Goal: Task Accomplishment & Management: Complete application form

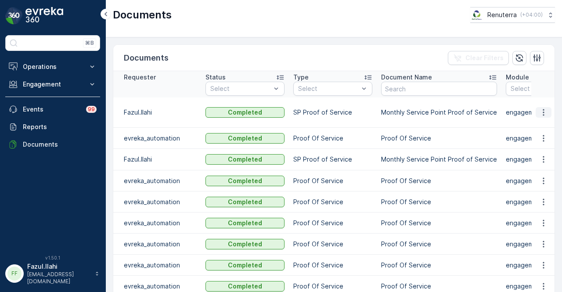
click at [546, 109] on button "button" at bounding box center [543, 112] width 16 height 11
click at [542, 126] on span "See Details" at bounding box center [541, 124] width 34 height 9
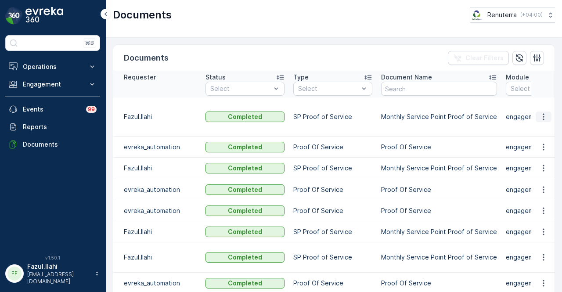
click at [544, 112] on icon "button" at bounding box center [543, 116] width 9 height 9
click at [542, 123] on span "See Details" at bounding box center [541, 124] width 34 height 9
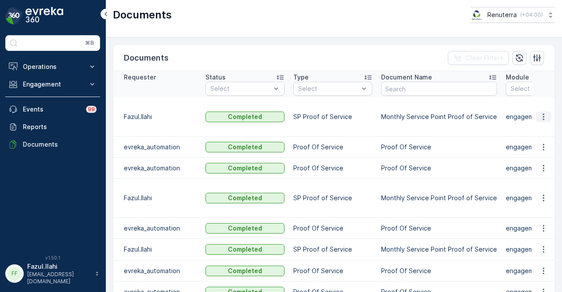
click at [539, 114] on icon "button" at bounding box center [543, 116] width 9 height 9
click at [537, 127] on span "See Details" at bounding box center [541, 129] width 34 height 9
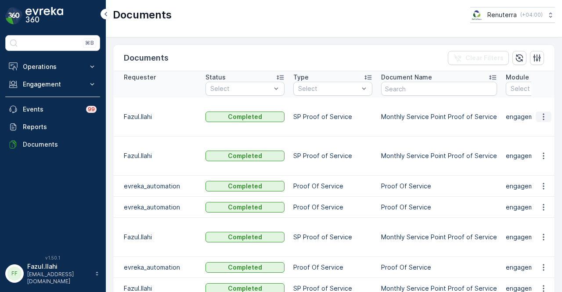
click at [540, 118] on icon "button" at bounding box center [543, 116] width 9 height 9
click at [540, 130] on span "See Details" at bounding box center [541, 129] width 34 height 9
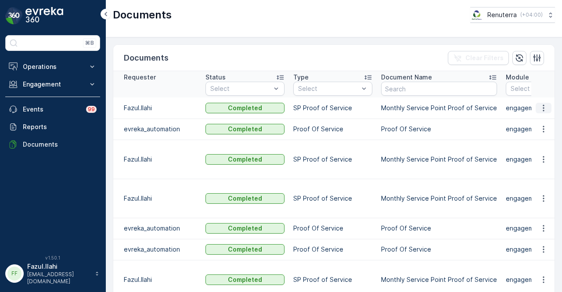
click at [540, 109] on icon "button" at bounding box center [543, 108] width 9 height 9
click at [545, 122] on span "See Details" at bounding box center [541, 120] width 34 height 9
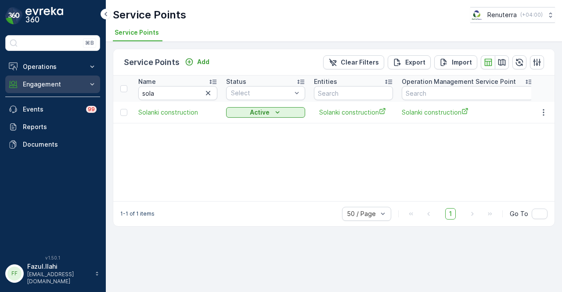
click at [64, 86] on p "Engagement" at bounding box center [53, 84] width 60 height 9
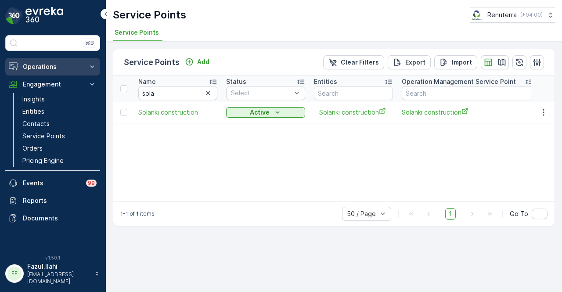
click at [75, 71] on button "Operations" at bounding box center [52, 67] width 95 height 18
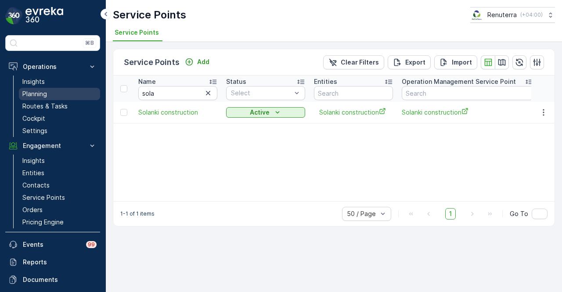
click at [70, 93] on link "Planning" at bounding box center [59, 94] width 81 height 12
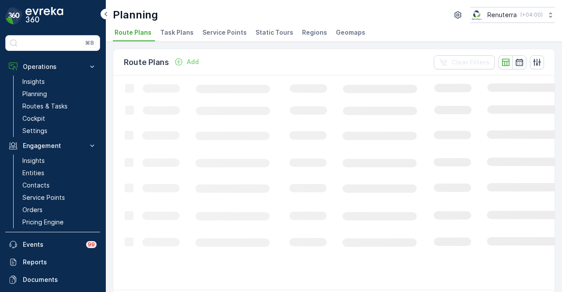
click at [221, 33] on span "Service Points" at bounding box center [224, 32] width 44 height 9
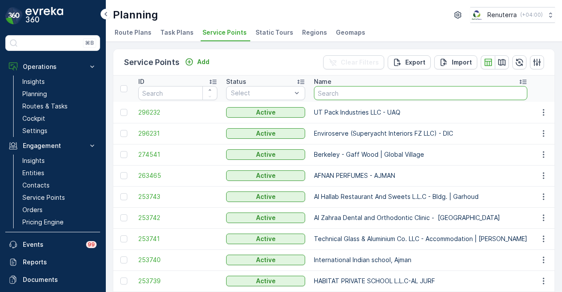
click at [341, 92] on input "text" at bounding box center [420, 93] width 213 height 14
type input "soa"
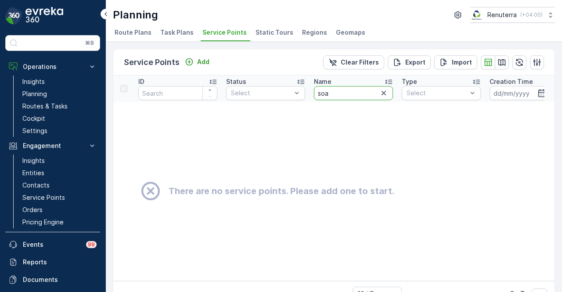
click at [341, 92] on input "soa" at bounding box center [353, 93] width 79 height 14
type input "sola"
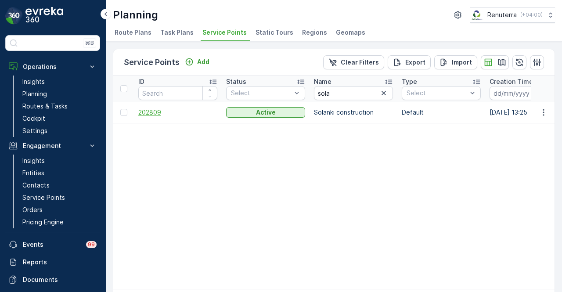
click at [158, 116] on span "202809" at bounding box center [177, 112] width 79 height 9
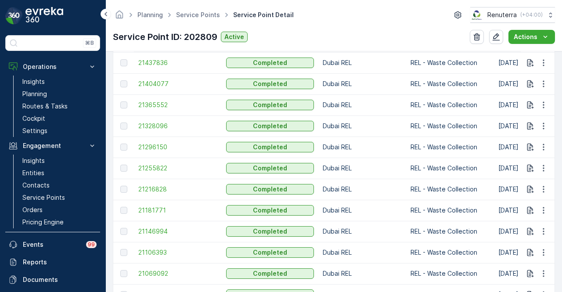
scroll to position [379, 0]
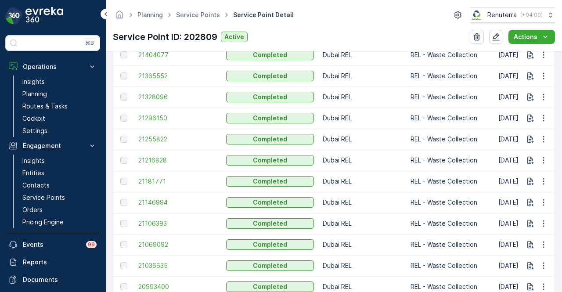
click at [136, 218] on td "21106393" at bounding box center [178, 223] width 88 height 21
click at [143, 220] on span "21106393" at bounding box center [177, 223] width 79 height 9
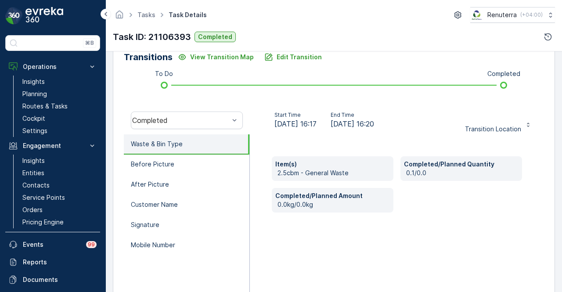
scroll to position [173, 0]
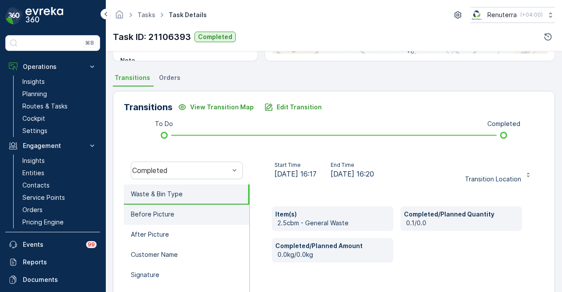
click at [202, 220] on li "Before Picture" at bounding box center [186, 214] width 125 height 20
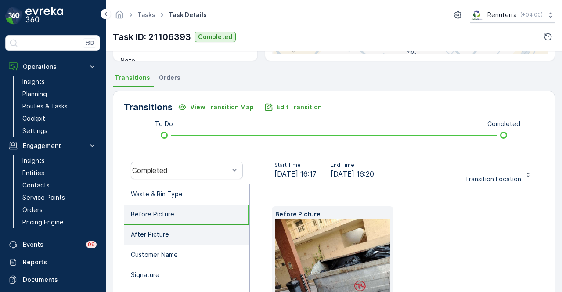
click at [197, 229] on li "After Picture" at bounding box center [186, 235] width 125 height 20
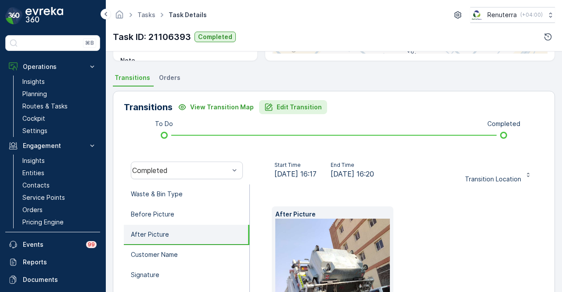
click at [296, 110] on p "Edit Transition" at bounding box center [298, 107] width 45 height 9
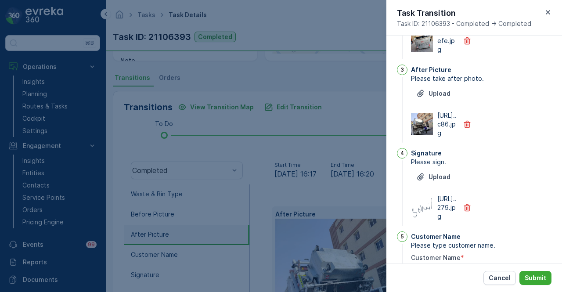
scroll to position [0, 0]
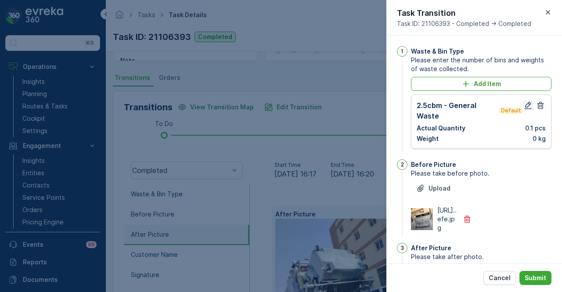
click at [526, 102] on icon "button" at bounding box center [527, 105] width 7 height 7
type Name "Sohail"
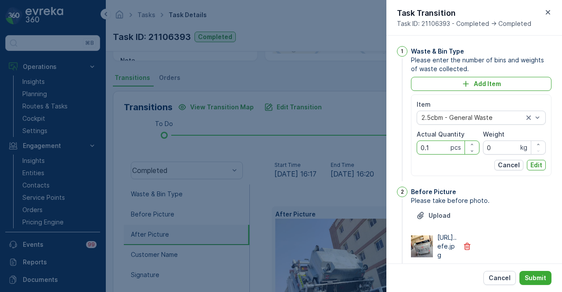
click at [433, 147] on Quantity "0.1" at bounding box center [447, 147] width 63 height 14
type Quantity "0"
type Quantity "1"
click at [533, 165] on p "Edit" at bounding box center [536, 165] width 12 height 9
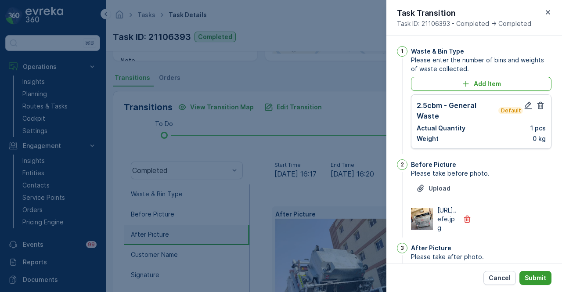
click at [543, 281] on p "Submit" at bounding box center [534, 277] width 21 height 9
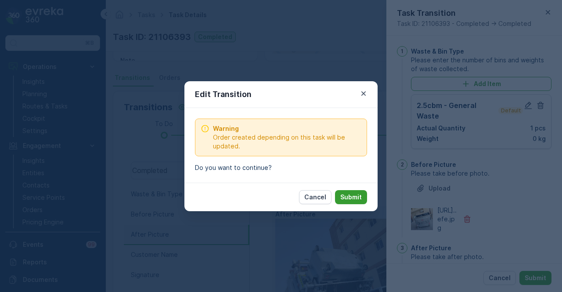
click at [366, 199] on button "Submit" at bounding box center [351, 197] width 32 height 14
type Name "Sohail"
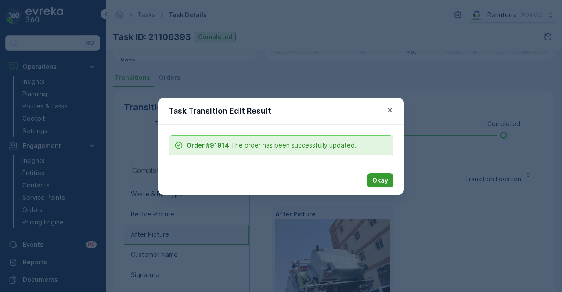
click at [385, 179] on p "Okay" at bounding box center [380, 180] width 16 height 9
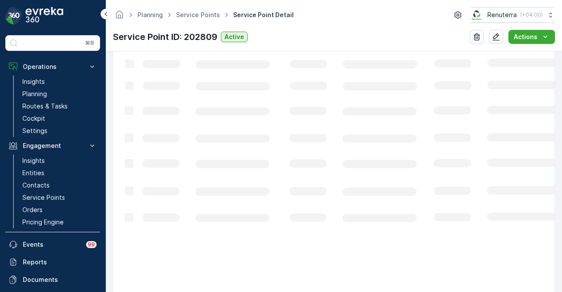
scroll to position [439, 0]
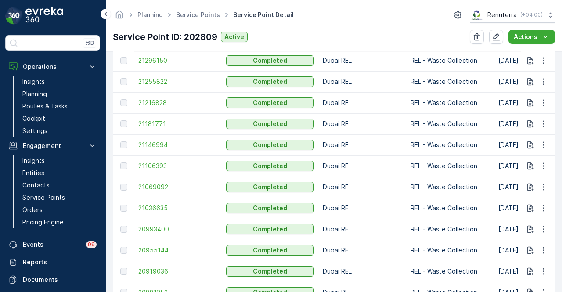
click at [164, 147] on span "21146994" at bounding box center [177, 144] width 79 height 9
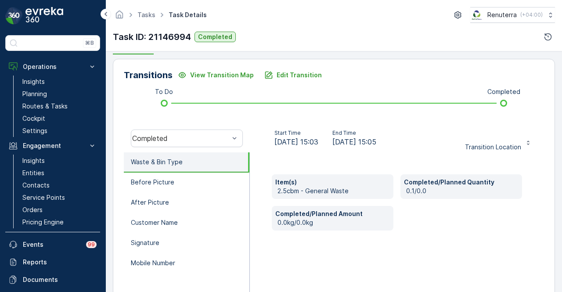
scroll to position [219, 0]
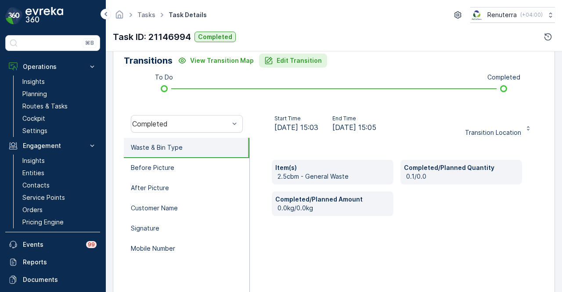
click at [297, 64] on p "Edit Transition" at bounding box center [298, 60] width 45 height 9
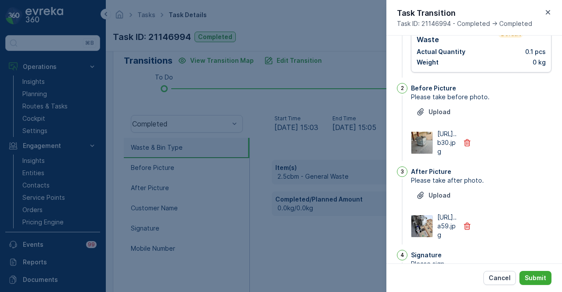
scroll to position [0, 0]
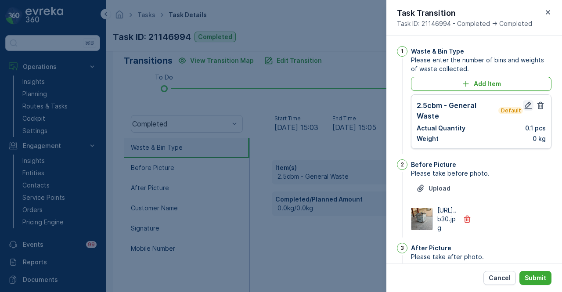
click at [526, 108] on icon "button" at bounding box center [527, 105] width 7 height 7
type Name "Sohail"
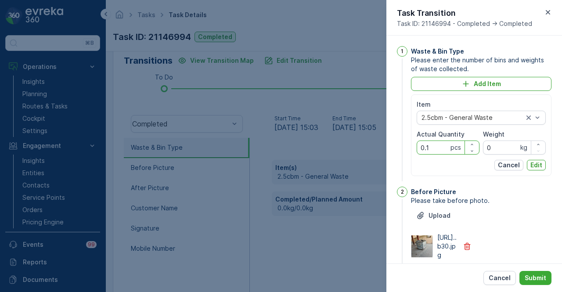
click at [436, 147] on Quantity "0.1" at bounding box center [447, 147] width 63 height 14
type Quantity "0"
type Quantity "1"
click at [539, 167] on p "Edit" at bounding box center [536, 165] width 12 height 9
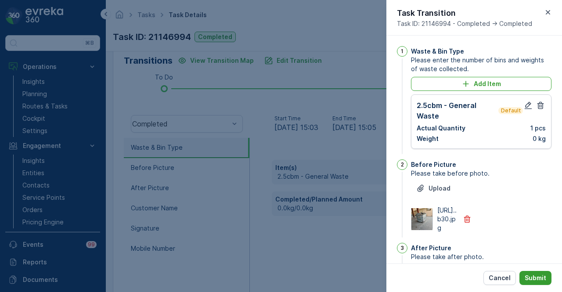
click at [535, 279] on p "Submit" at bounding box center [534, 277] width 21 height 9
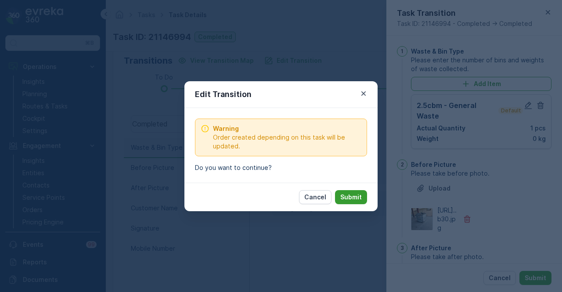
click at [351, 195] on p "Submit" at bounding box center [350, 197] width 21 height 9
type Name "Sohail"
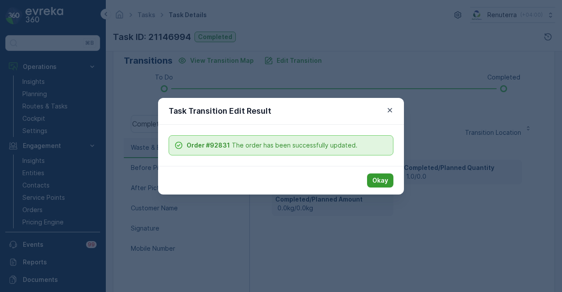
click at [390, 177] on button "Okay" at bounding box center [380, 180] width 26 height 14
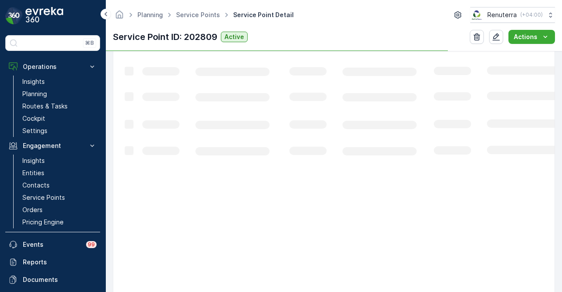
scroll to position [351, 0]
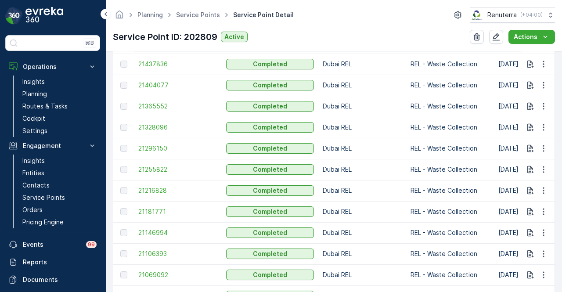
click at [150, 215] on td "21181771" at bounding box center [178, 211] width 88 height 21
click at [150, 210] on span "21181771" at bounding box center [177, 211] width 79 height 9
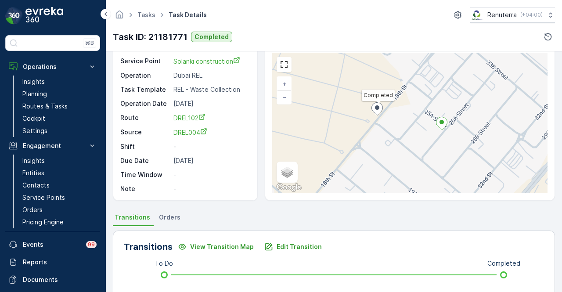
scroll to position [88, 0]
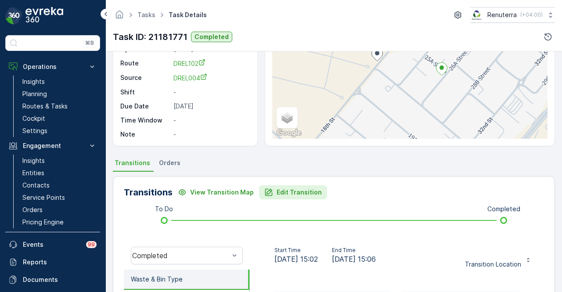
click at [304, 185] on button "Edit Transition" at bounding box center [293, 192] width 68 height 14
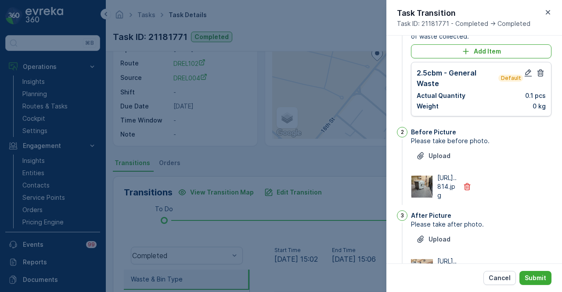
scroll to position [0, 0]
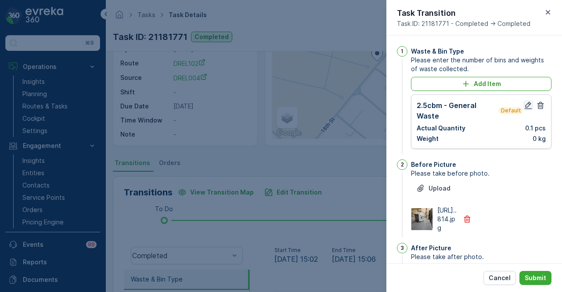
click at [525, 104] on icon "button" at bounding box center [527, 105] width 9 height 9
type Name "Sohail"
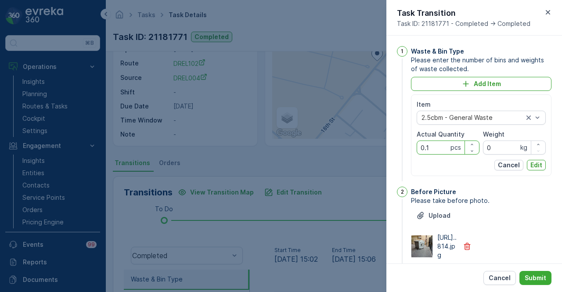
click at [444, 150] on Quantity "0.1" at bounding box center [447, 147] width 63 height 14
type Quantity "0"
type Quantity "1"
click at [535, 162] on p "Edit" at bounding box center [536, 165] width 12 height 9
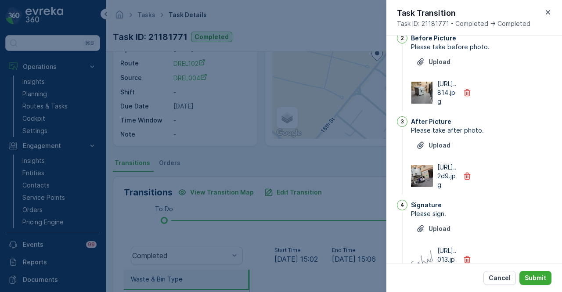
scroll to position [307, 0]
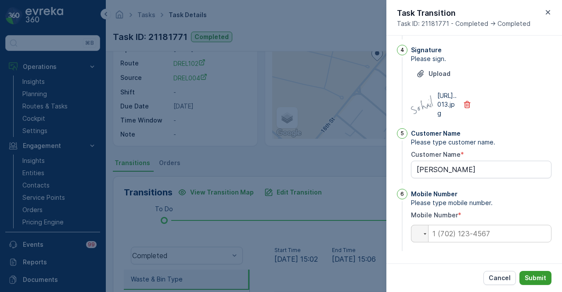
click at [531, 275] on p "Submit" at bounding box center [534, 277] width 21 height 9
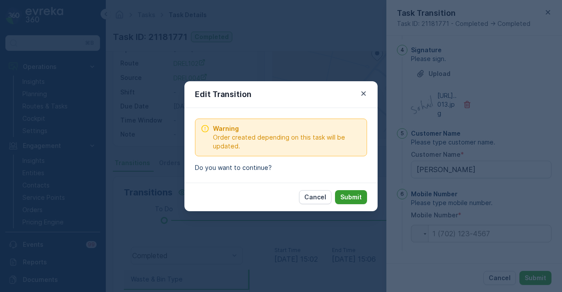
click at [356, 200] on p "Submit" at bounding box center [350, 197] width 21 height 9
type Name "Sohail"
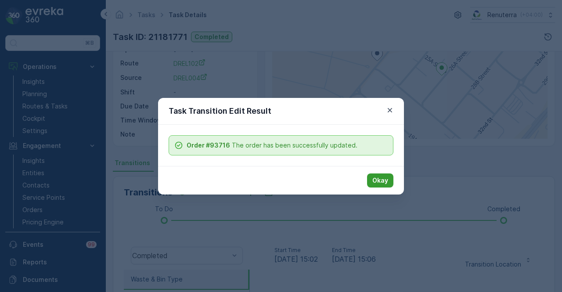
click at [380, 179] on p "Okay" at bounding box center [380, 180] width 16 height 9
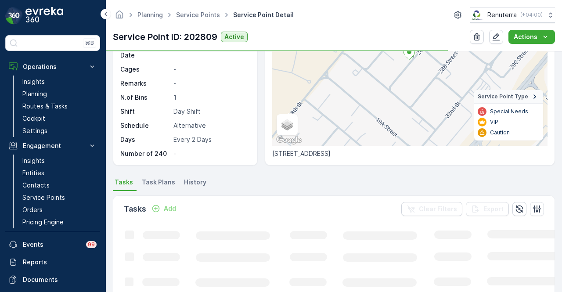
scroll to position [351, 0]
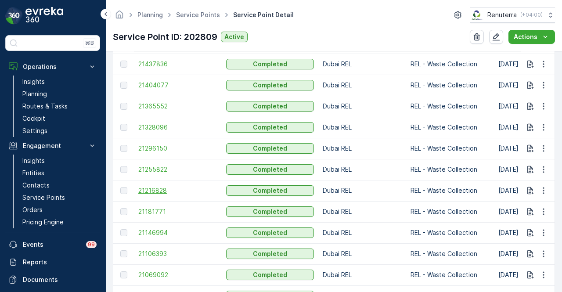
click at [161, 190] on span "21216828" at bounding box center [177, 190] width 79 height 9
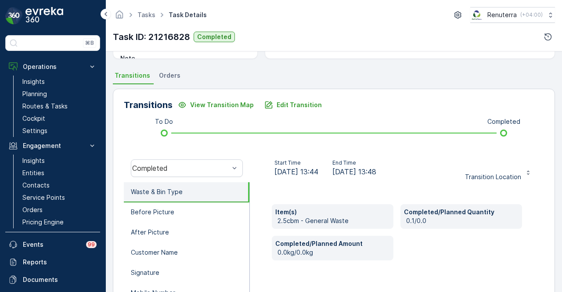
scroll to position [175, 0]
click at [297, 105] on p "Edit Transition" at bounding box center [298, 104] width 45 height 9
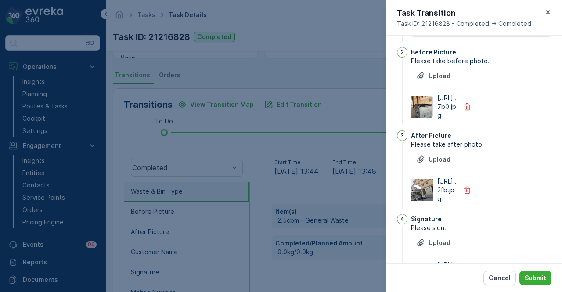
scroll to position [3, 0]
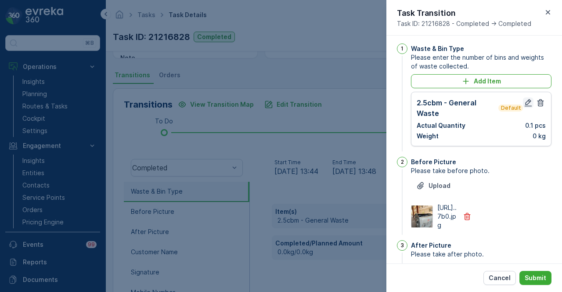
click at [525, 98] on icon "button" at bounding box center [527, 102] width 9 height 9
type Name "Sohail"
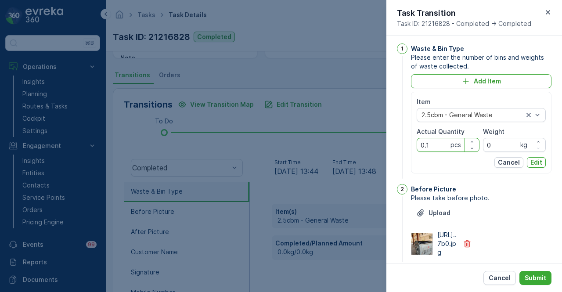
click at [438, 142] on Quantity "0.1" at bounding box center [447, 145] width 63 height 14
type Quantity "0"
type Quantity "1"
click at [534, 162] on p "Edit" at bounding box center [536, 162] width 12 height 9
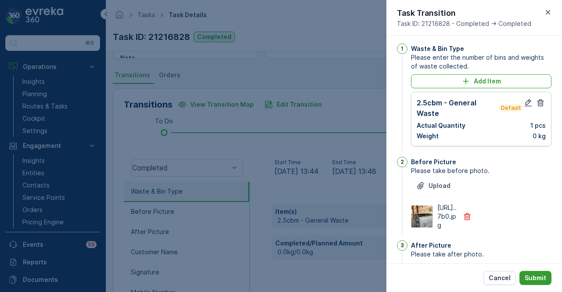
click at [544, 275] on p "Submit" at bounding box center [534, 277] width 21 height 9
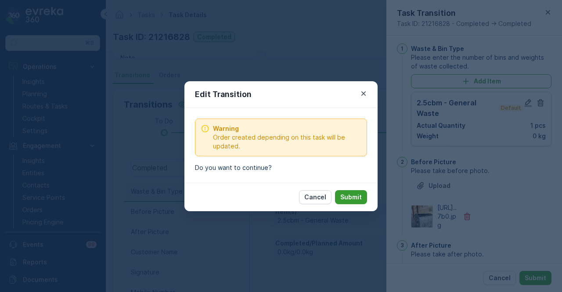
click at [359, 200] on p "Submit" at bounding box center [350, 197] width 21 height 9
type Name "Sohail"
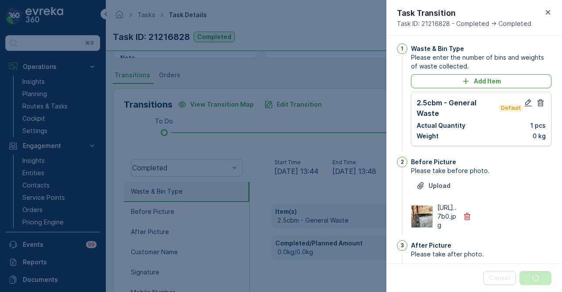
scroll to position [0, 0]
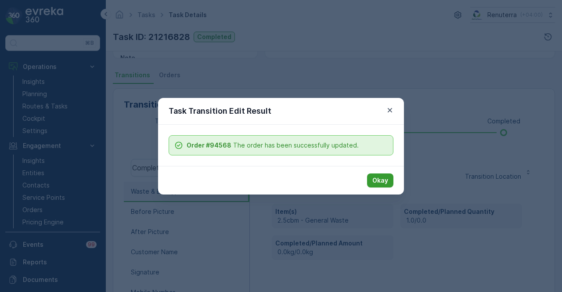
click at [382, 182] on p "Okay" at bounding box center [380, 180] width 16 height 9
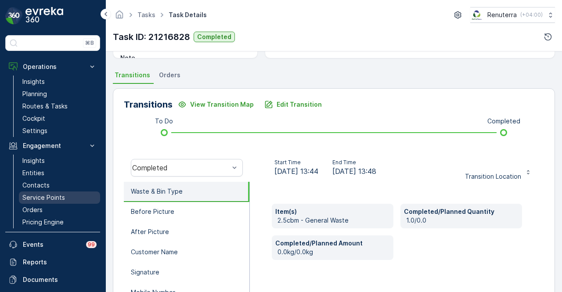
click at [71, 197] on link "Service Points" at bounding box center [59, 197] width 81 height 12
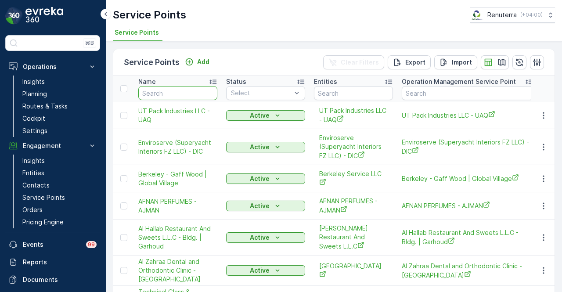
click at [188, 93] on input "text" at bounding box center [177, 93] width 79 height 14
type input "tec"
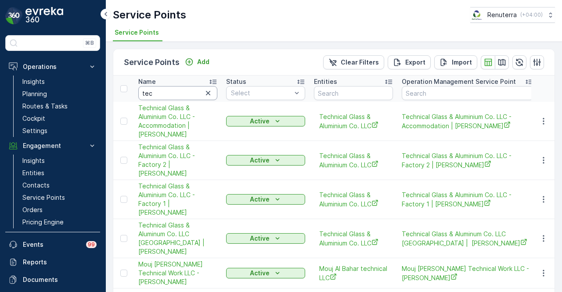
click at [173, 93] on input "tec" at bounding box center [177, 93] width 79 height 14
type input "t"
type input "y"
type input "top"
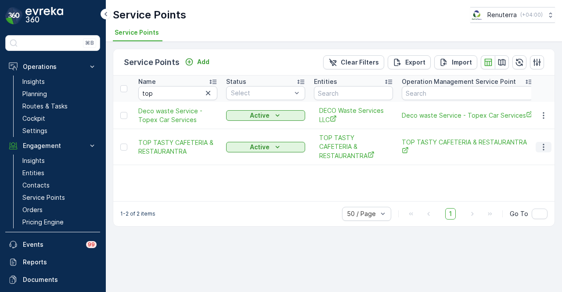
click at [546, 147] on icon "button" at bounding box center [543, 147] width 9 height 9
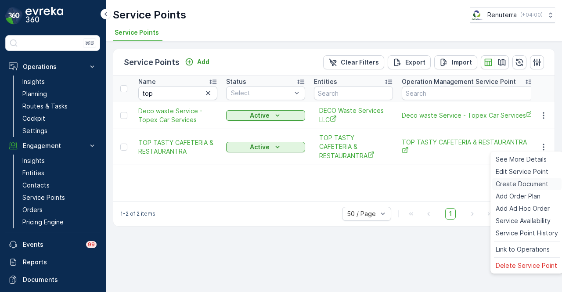
click at [544, 180] on span "Create Document" at bounding box center [521, 183] width 53 height 9
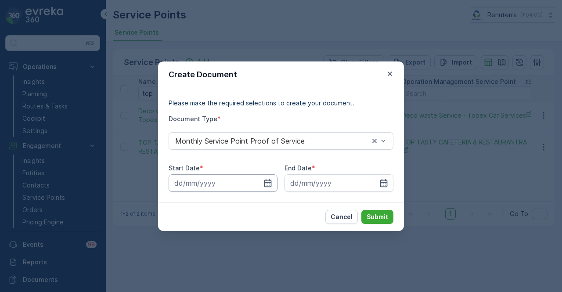
click at [261, 182] on input at bounding box center [222, 183] width 109 height 18
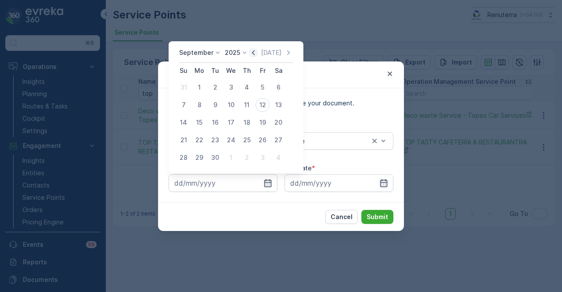
drag, startPoint x: 251, startPoint y: 54, endPoint x: 255, endPoint y: 61, distance: 7.9
click at [252, 54] on icon "button" at bounding box center [253, 52] width 3 height 5
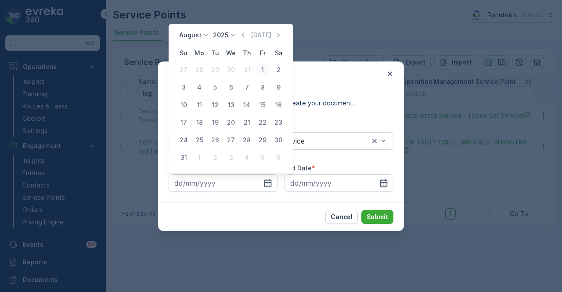
click at [263, 74] on div "1" at bounding box center [262, 70] width 14 height 14
type input "01.08.2025"
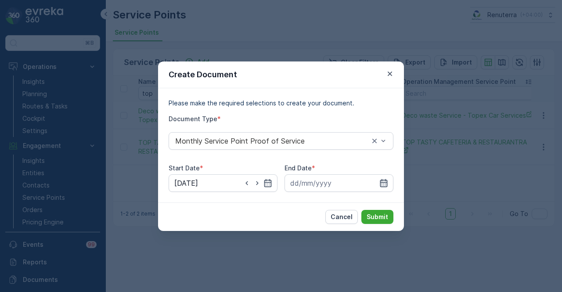
click at [387, 182] on icon "button" at bounding box center [383, 183] width 7 height 8
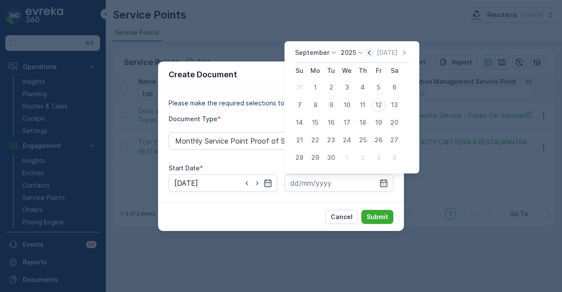
click at [365, 55] on icon "button" at bounding box center [369, 52] width 9 height 9
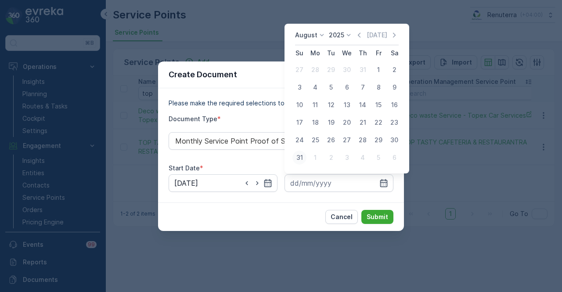
click at [304, 158] on div "31" at bounding box center [299, 157] width 14 height 14
type input "31.08.2025"
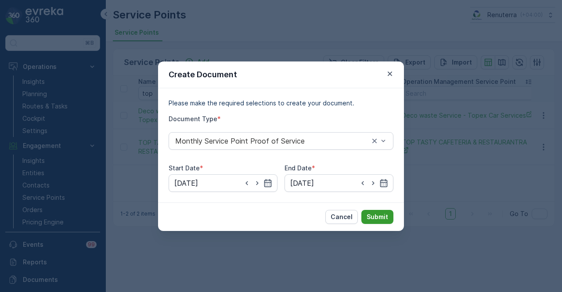
click at [377, 216] on p "Submit" at bounding box center [376, 216] width 21 height 9
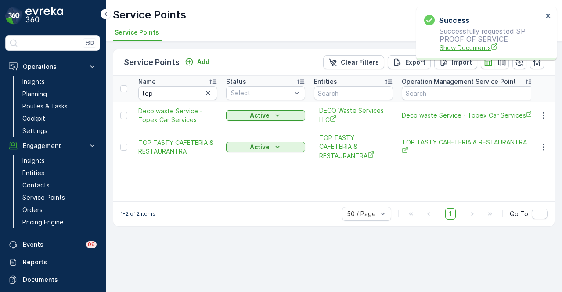
click at [455, 47] on span "Show Documents" at bounding box center [490, 47] width 103 height 9
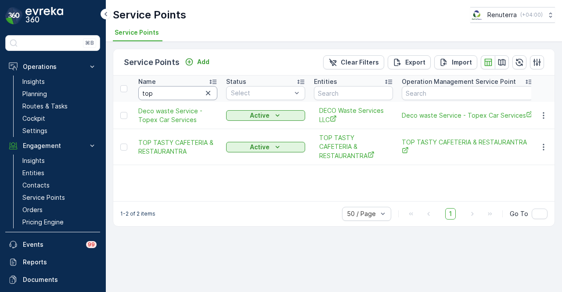
click at [168, 93] on input "top" at bounding box center [177, 93] width 79 height 14
type input "t"
type input "e live"
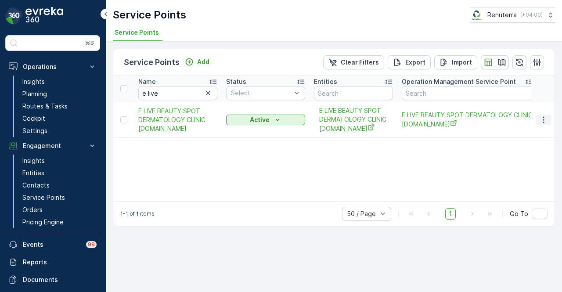
click at [546, 119] on icon "button" at bounding box center [543, 119] width 9 height 9
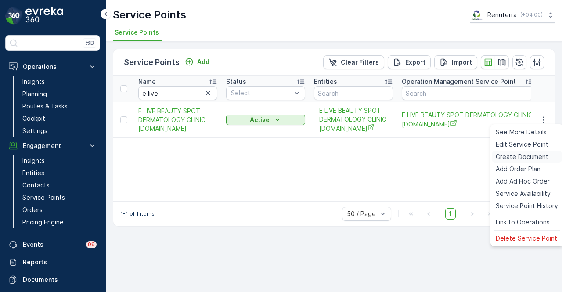
click at [535, 157] on span "Create Document" at bounding box center [521, 156] width 53 height 9
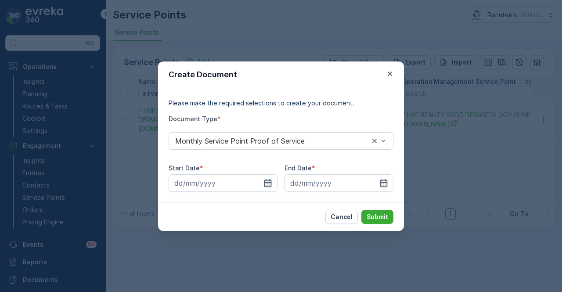
click at [267, 180] on icon "button" at bounding box center [267, 183] width 9 height 9
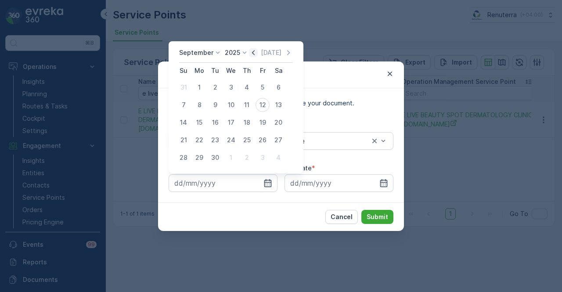
click at [252, 55] on icon "button" at bounding box center [253, 52] width 9 height 9
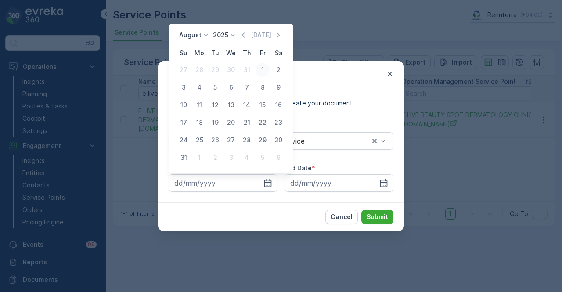
click at [257, 72] on div "1" at bounding box center [262, 70] width 14 height 14
type input "01.08.2025"
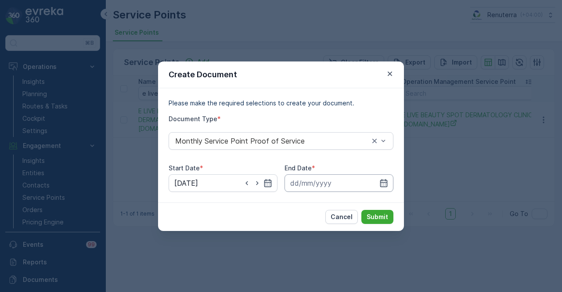
click at [390, 189] on input at bounding box center [338, 183] width 109 height 18
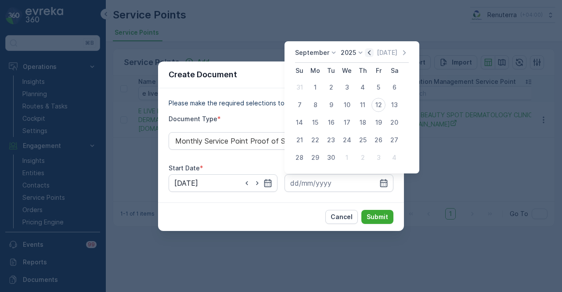
click at [366, 54] on icon "button" at bounding box center [369, 52] width 9 height 9
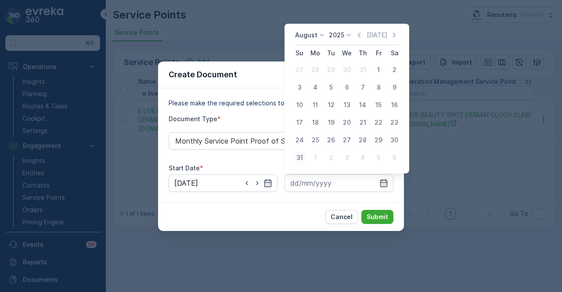
drag, startPoint x: 299, startPoint y: 153, endPoint x: 372, endPoint y: 204, distance: 89.1
click at [299, 154] on div "31" at bounding box center [299, 157] width 14 height 14
type input "31.08.2025"
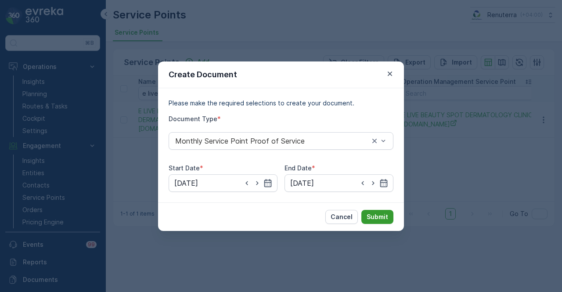
click at [381, 210] on button "Submit" at bounding box center [377, 217] width 32 height 14
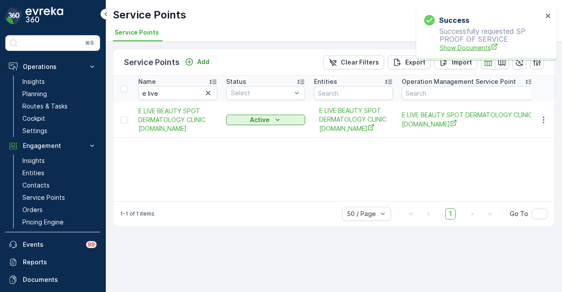
click at [458, 51] on span "Show Documents" at bounding box center [490, 47] width 103 height 9
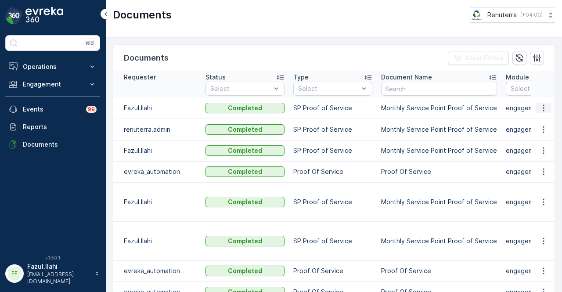
click at [547, 107] on button "button" at bounding box center [543, 108] width 16 height 11
click at [543, 119] on span "See Details" at bounding box center [541, 120] width 34 height 9
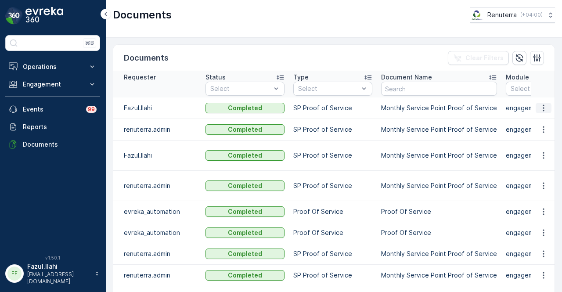
click at [544, 106] on icon "button" at bounding box center [543, 108] width 9 height 9
click at [544, 118] on span "See Details" at bounding box center [541, 120] width 34 height 9
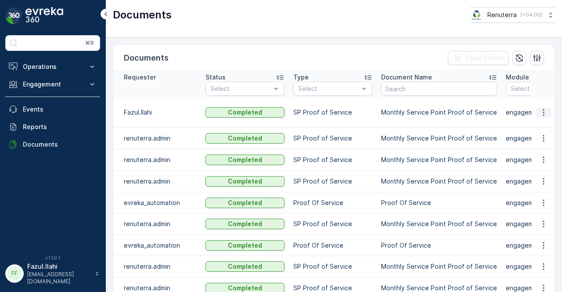
drag, startPoint x: 542, startPoint y: 109, endPoint x: 540, endPoint y: 115, distance: 6.0
click at [541, 111] on icon "button" at bounding box center [543, 112] width 9 height 9
click at [538, 123] on span "See Details" at bounding box center [541, 124] width 34 height 9
